Goal: Find specific page/section: Find specific page/section

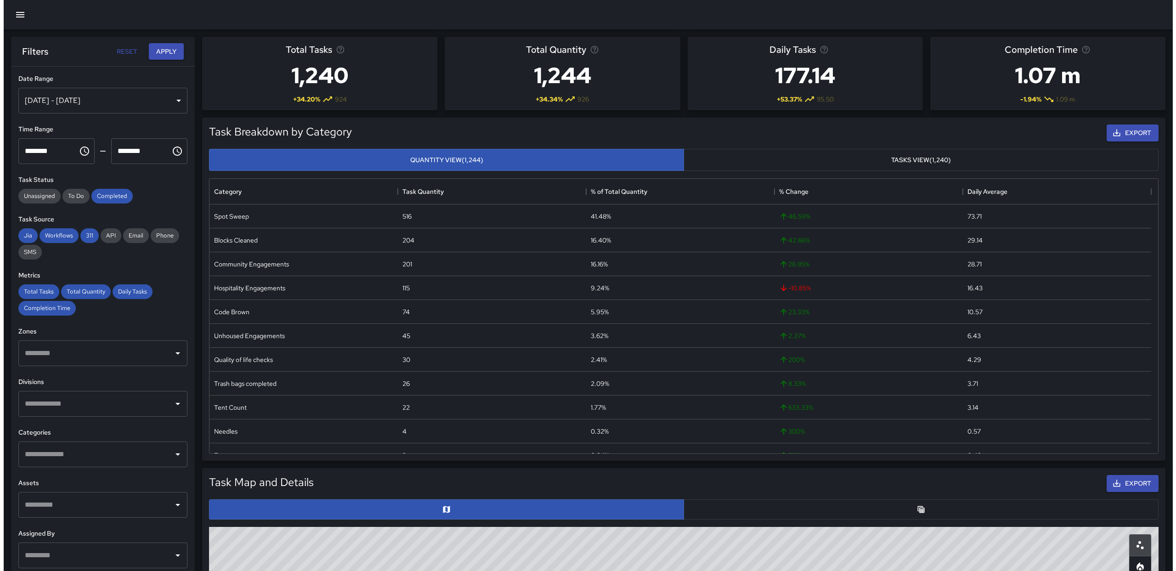
scroll to position [18, 0]
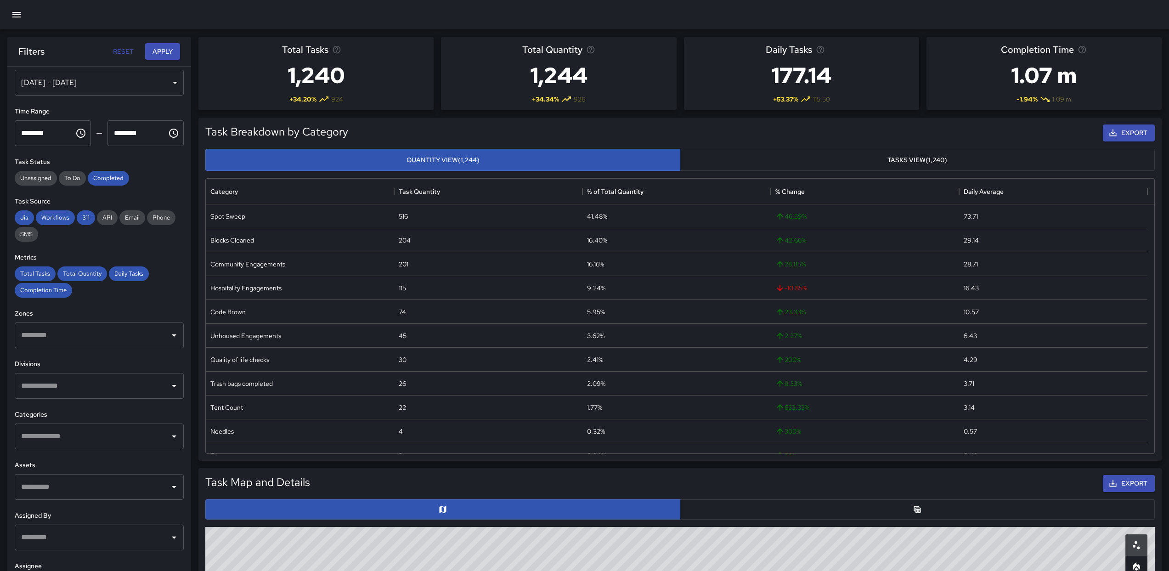
click at [22, 13] on icon "button" at bounding box center [16, 14] width 11 height 11
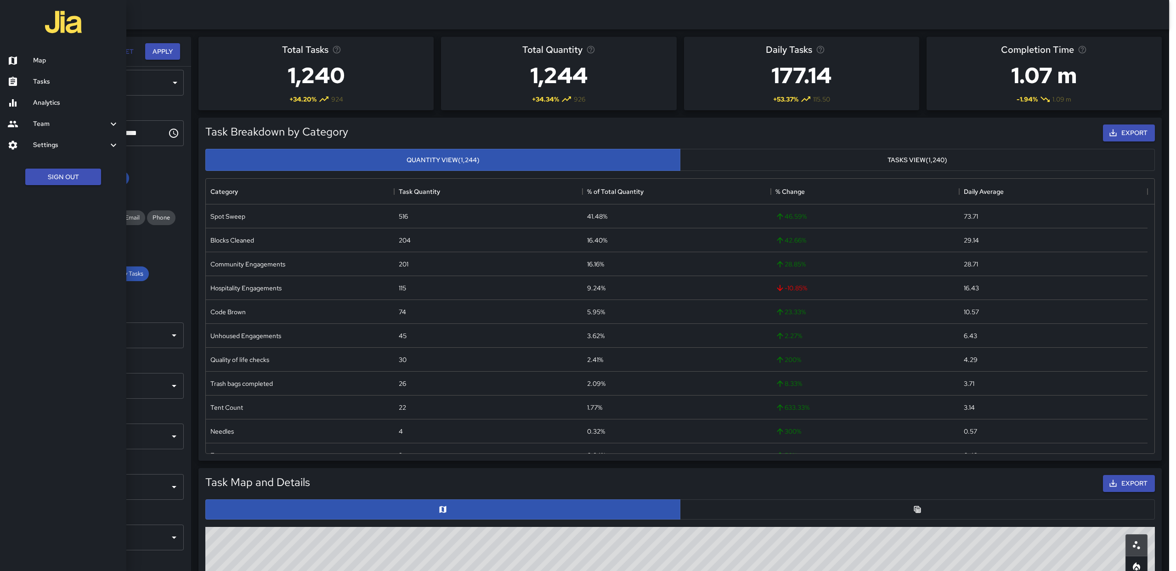
click at [49, 63] on h6 "Map" at bounding box center [76, 61] width 86 height 10
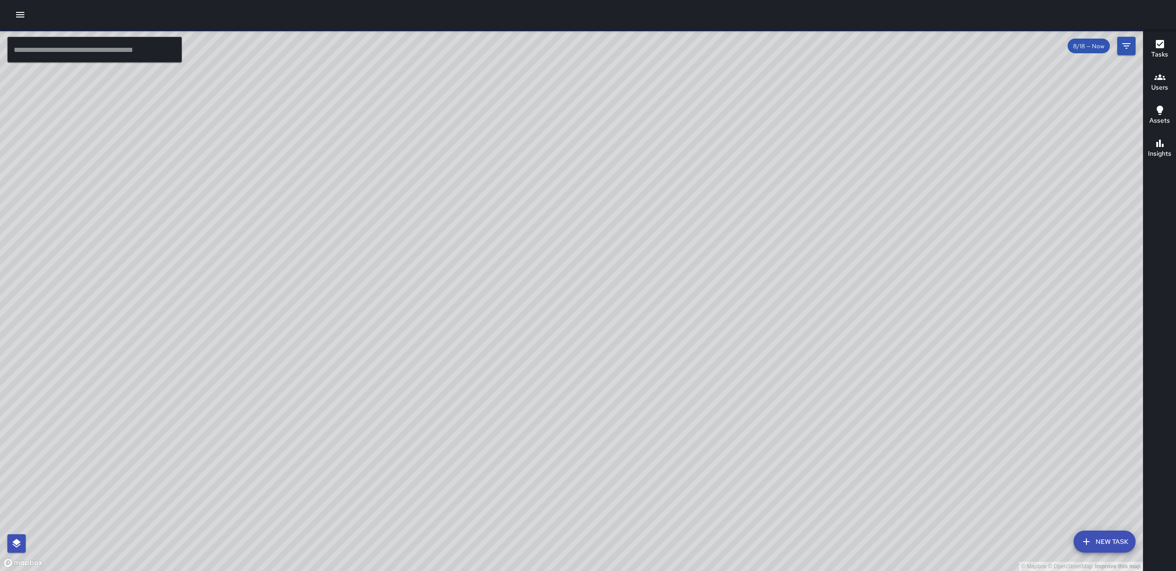
click at [1102, 50] on span "8/18 — Now" at bounding box center [1089, 46] width 42 height 8
click at [1120, 47] on button "Filters" at bounding box center [1126, 46] width 18 height 18
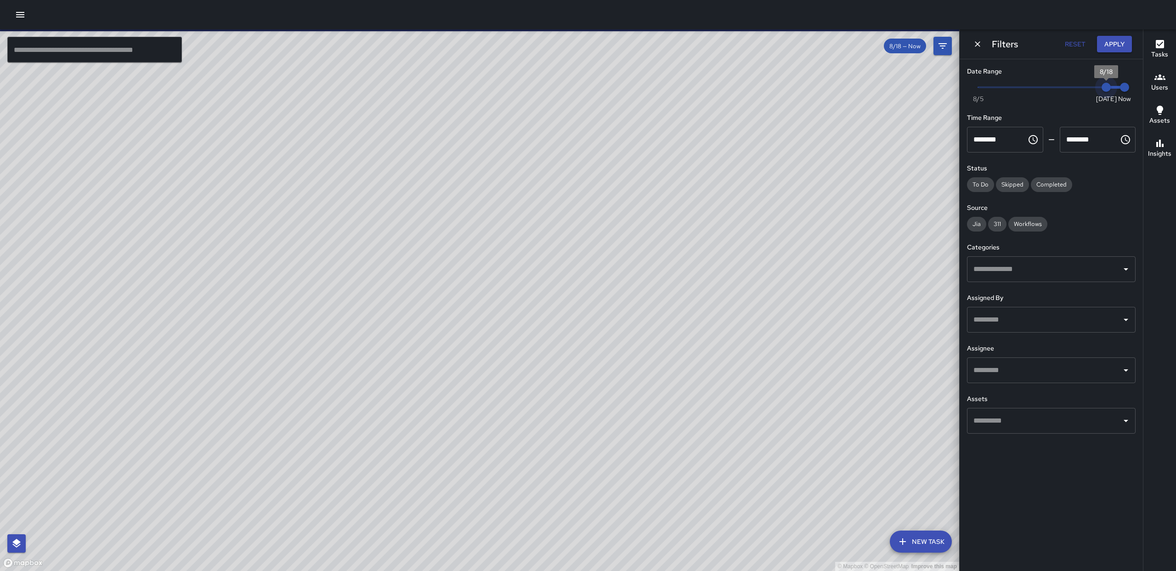
type input "*"
drag, startPoint x: 1103, startPoint y: 88, endPoint x: 1091, endPoint y: 90, distance: 11.6
click at [1091, 90] on span "8/17" at bounding box center [1087, 87] width 9 height 9
drag, startPoint x: 1128, startPoint y: 89, endPoint x: 1111, endPoint y: 90, distance: 17.5
click at [1111, 90] on span "8/18" at bounding box center [1106, 87] width 9 height 9
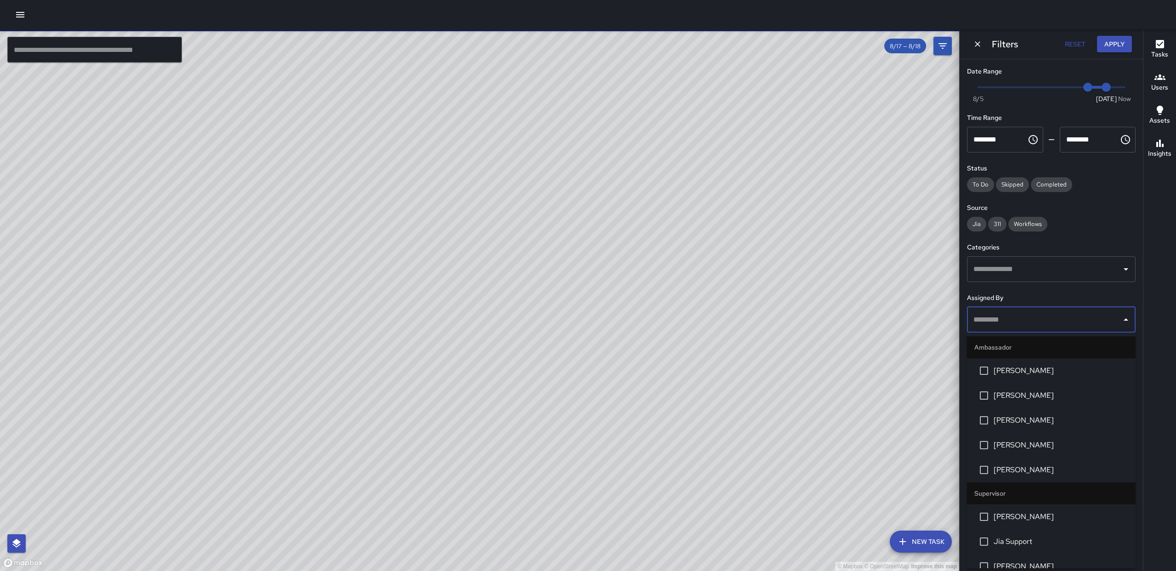
click at [1116, 323] on input "text" at bounding box center [1044, 319] width 147 height 17
click at [1036, 377] on li "[PERSON_NAME]" at bounding box center [1051, 370] width 169 height 25
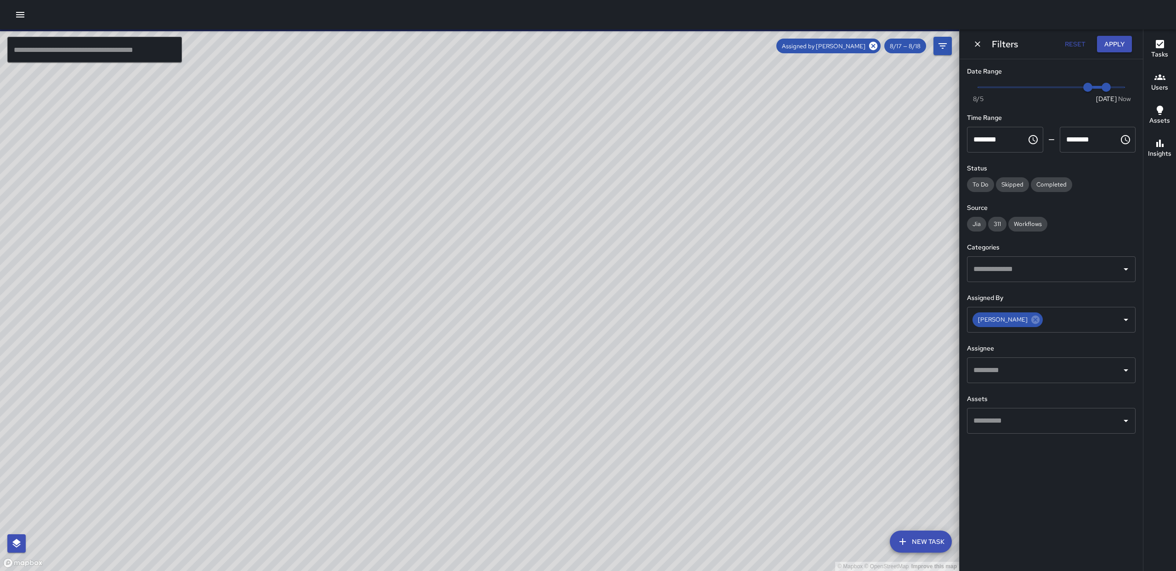
click at [846, 226] on div "© Mapbox © OpenStreetMap Improve this map" at bounding box center [479, 300] width 959 height 542
click at [1031, 320] on icon at bounding box center [1035, 320] width 8 height 8
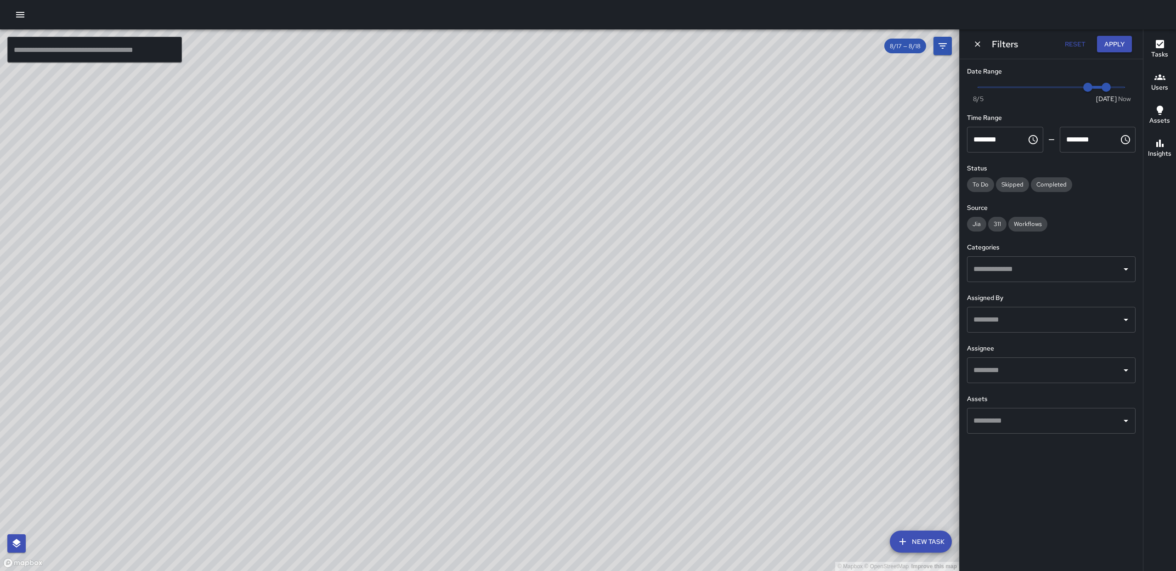
click at [1124, 320] on icon "Open" at bounding box center [1125, 319] width 11 height 11
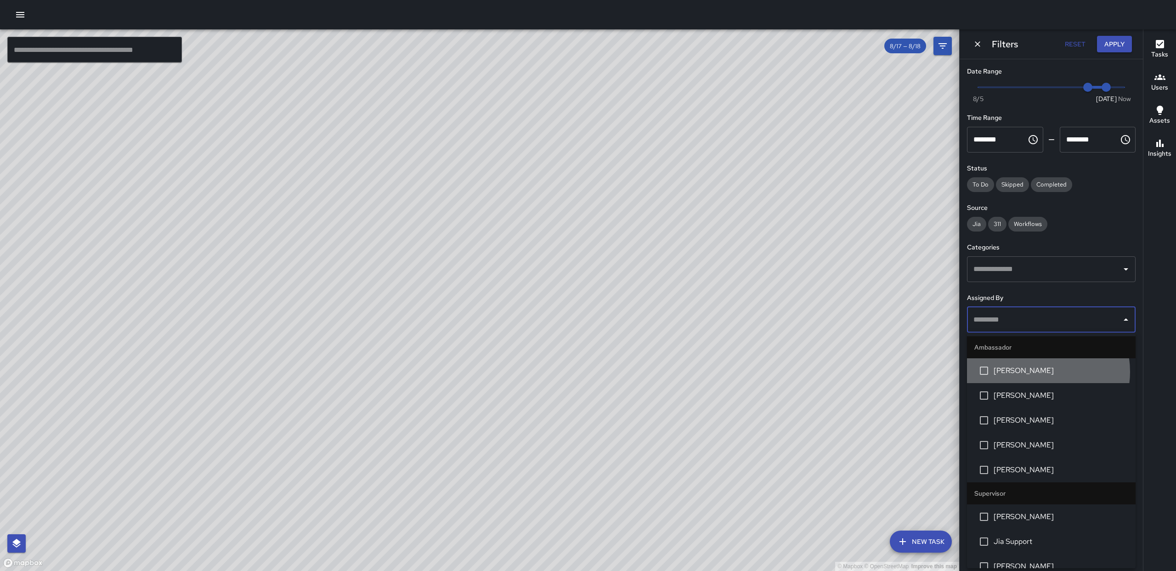
click at [1037, 372] on span "[PERSON_NAME]" at bounding box center [1061, 370] width 135 height 11
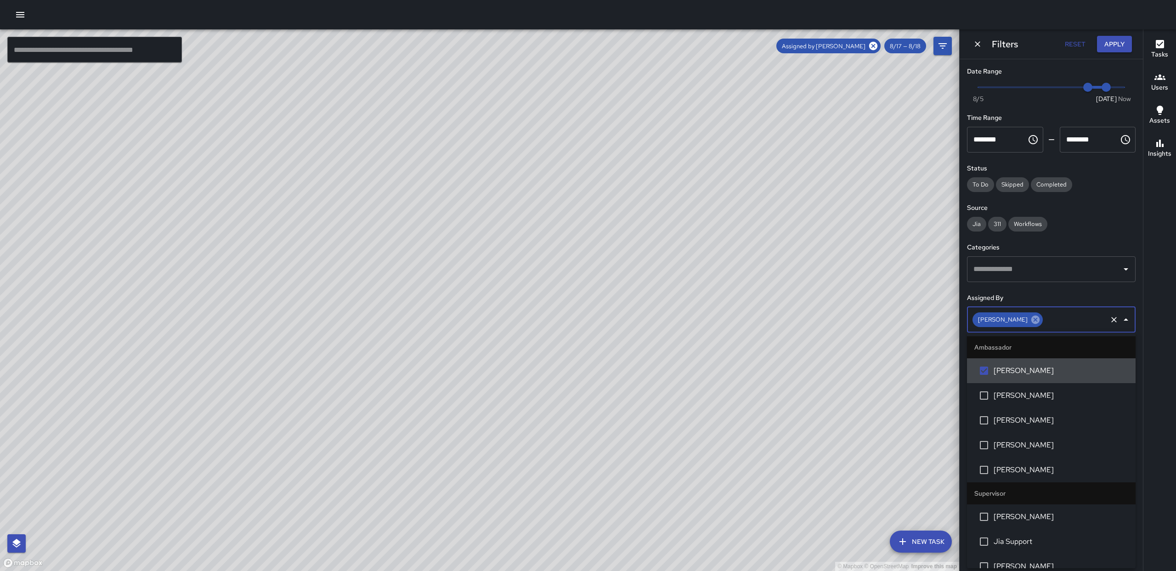
click at [1031, 323] on icon at bounding box center [1035, 320] width 8 height 8
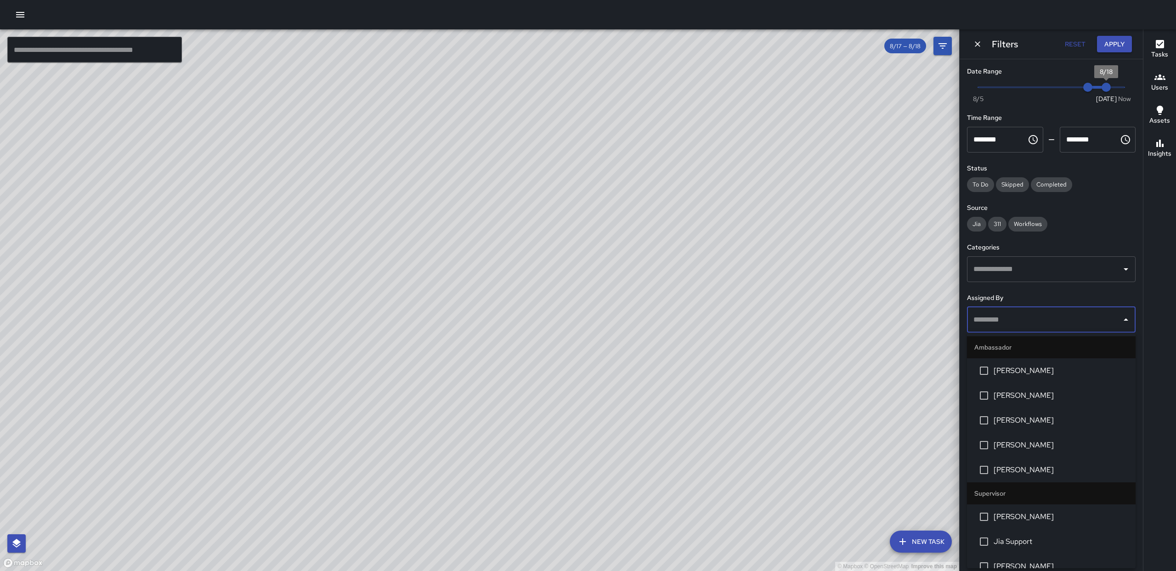
type input "*"
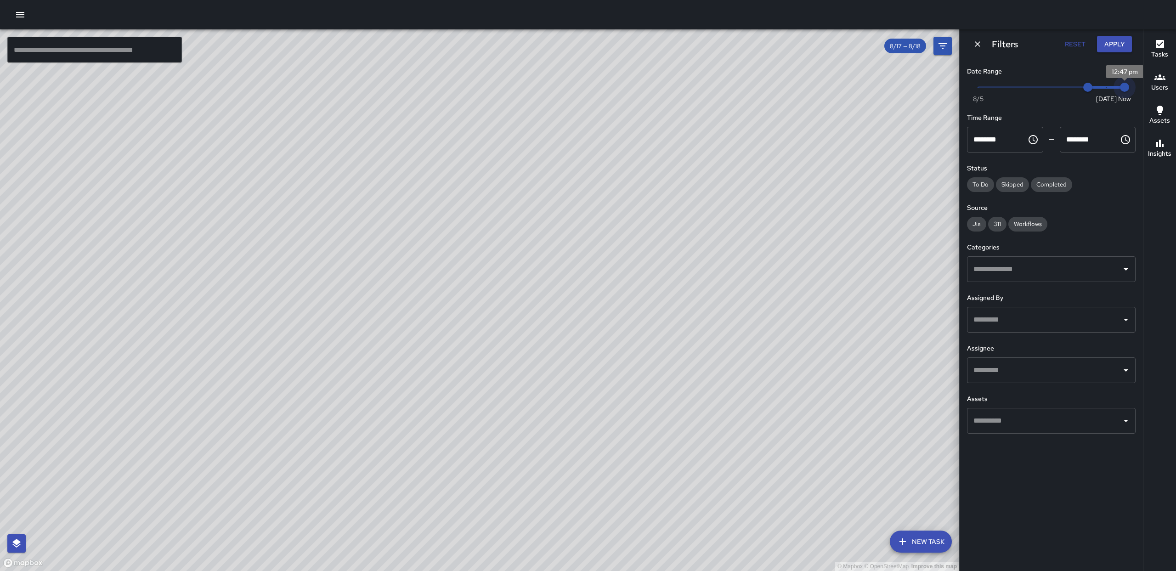
drag, startPoint x: 1111, startPoint y: 89, endPoint x: 1154, endPoint y: 91, distance: 42.8
click at [1155, 91] on div "© Mapbox © OpenStreetMap Improve this map ​ New Task 8/17 — 8/18 Map Layers Tas…" at bounding box center [588, 300] width 1176 height 542
type input "*"
drag, startPoint x: 1087, startPoint y: 84, endPoint x: 1100, endPoint y: 89, distance: 13.7
click at [1102, 89] on span "8/18" at bounding box center [1106, 87] width 9 height 9
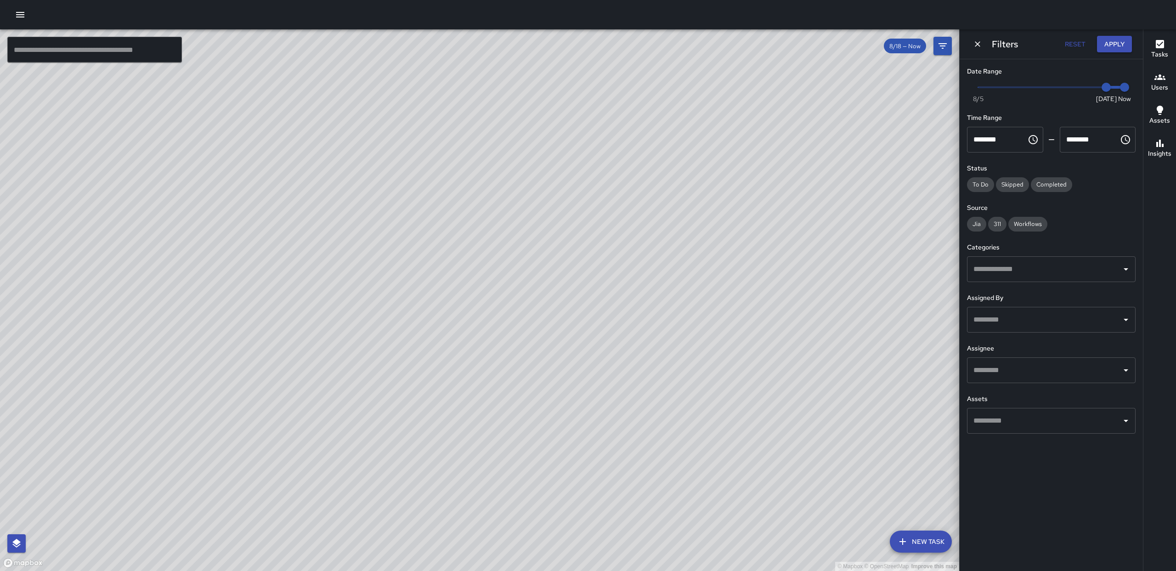
click at [1123, 321] on icon "Open" at bounding box center [1125, 319] width 11 height 11
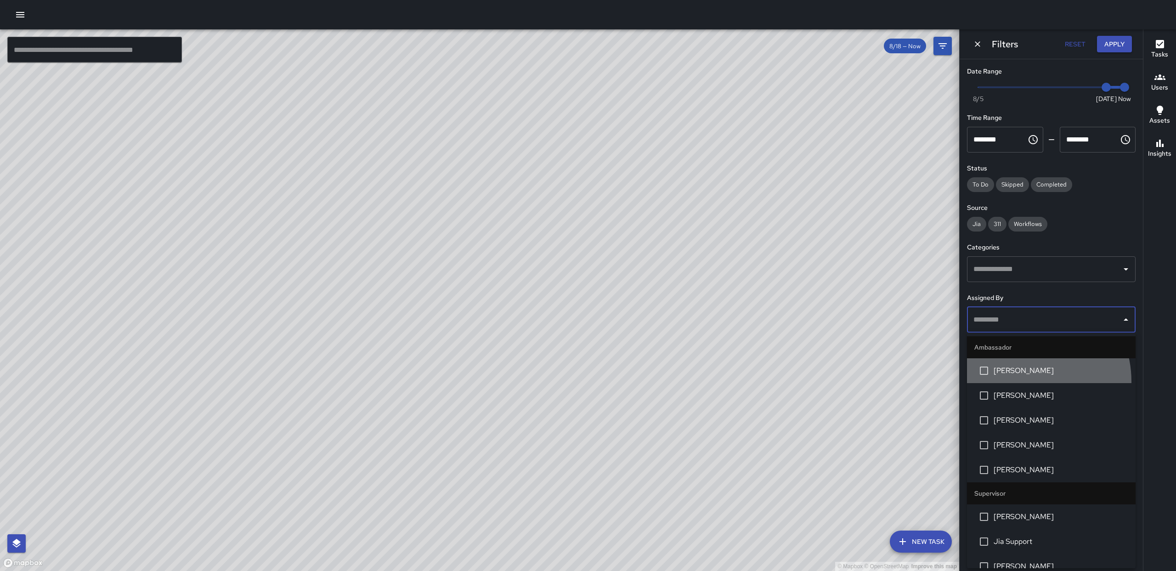
click at [1021, 381] on li "[PERSON_NAME]" at bounding box center [1051, 370] width 169 height 25
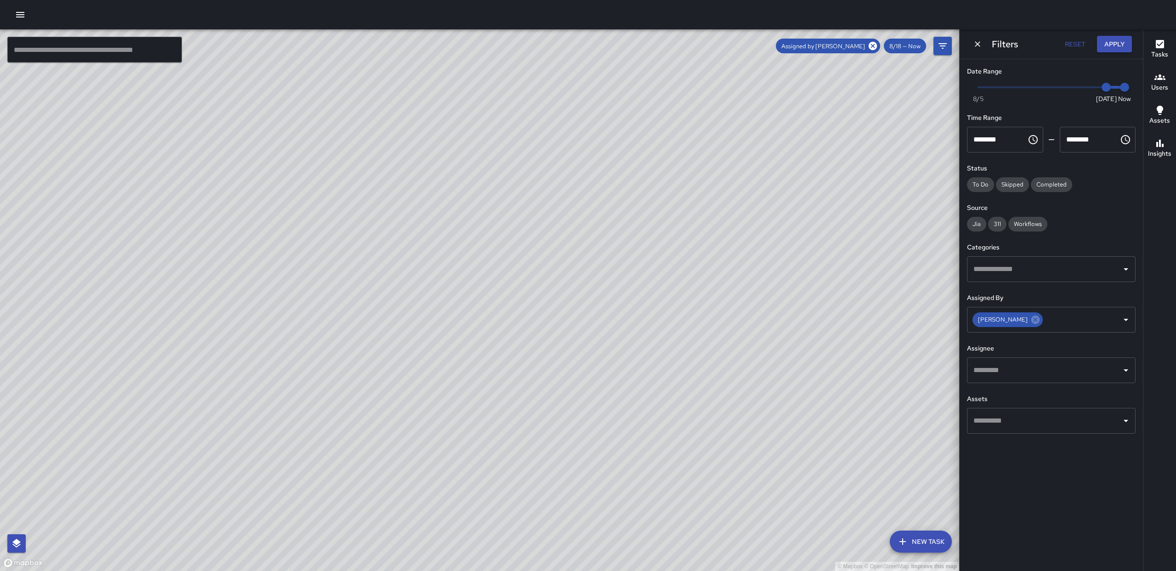
drag, startPoint x: 621, startPoint y: 277, endPoint x: 670, endPoint y: 260, distance: 52.0
click at [670, 260] on div "© Mapbox © OpenStreetMap Improve this map" at bounding box center [479, 300] width 959 height 542
click at [1032, 372] on input "text" at bounding box center [1044, 370] width 147 height 17
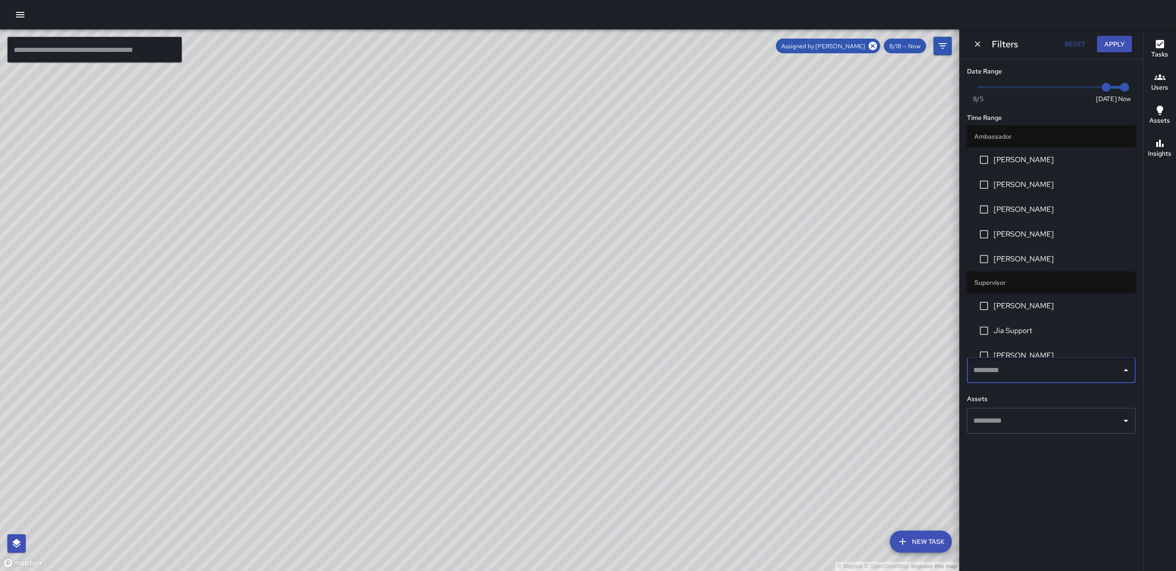
click at [1027, 164] on span "[PERSON_NAME]" at bounding box center [1061, 159] width 135 height 11
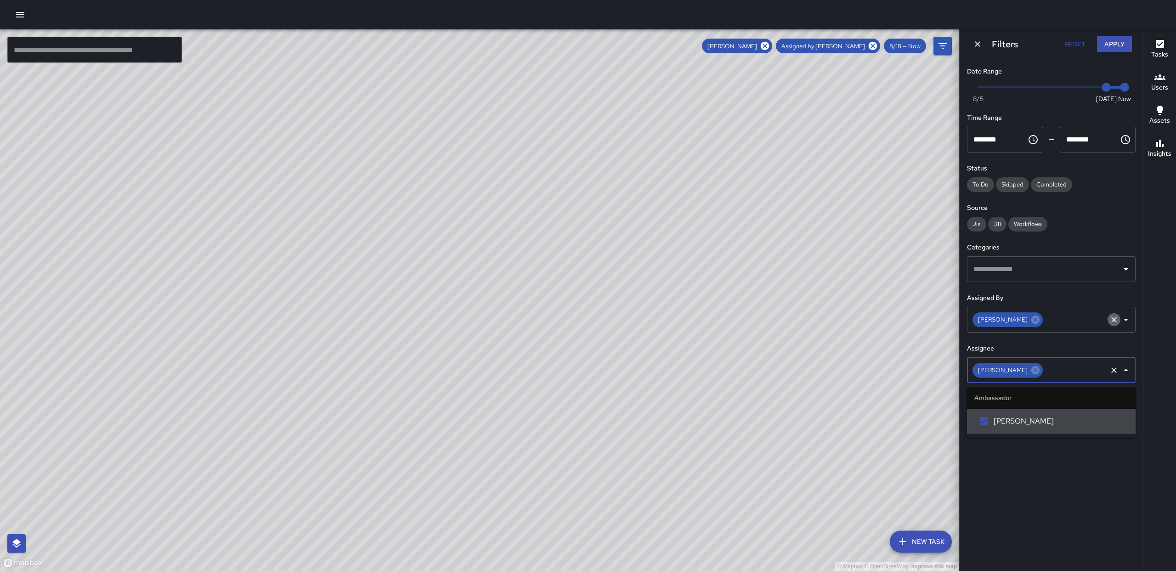
click at [1114, 321] on icon "Clear" at bounding box center [1113, 319] width 9 height 9
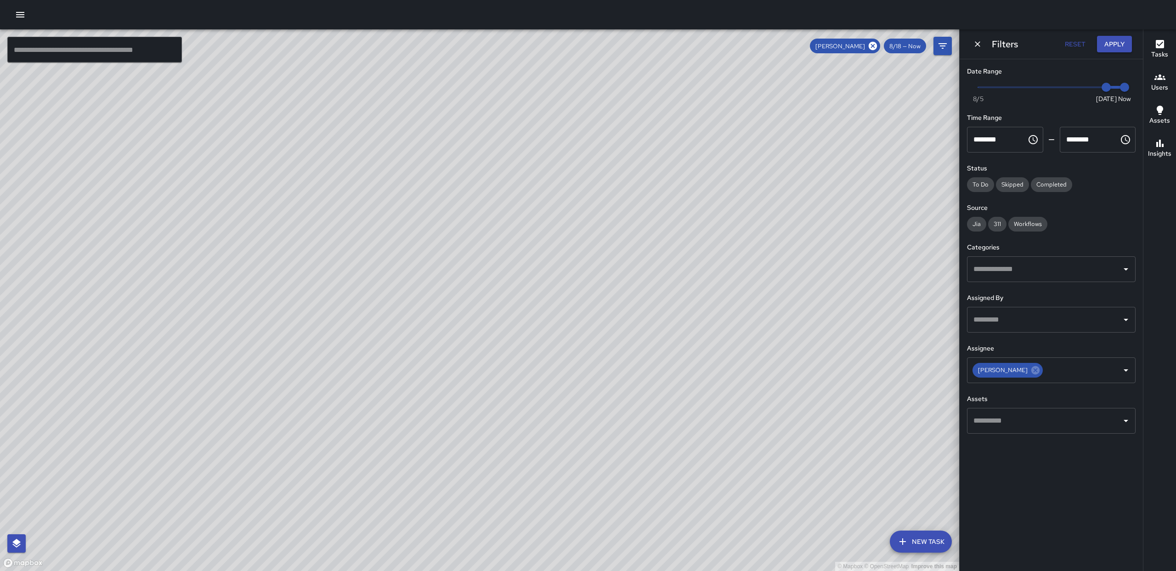
drag, startPoint x: 728, startPoint y: 286, endPoint x: 748, endPoint y: 336, distance: 54.0
click at [749, 338] on div "© Mapbox © OpenStreetMap Improve this map" at bounding box center [479, 300] width 959 height 542
drag, startPoint x: 748, startPoint y: 340, endPoint x: 764, endPoint y: 279, distance: 63.0
click at [764, 279] on div "© Mapbox © OpenStreetMap Improve this map" at bounding box center [479, 300] width 959 height 542
